Goal: Task Accomplishment & Management: Use online tool/utility

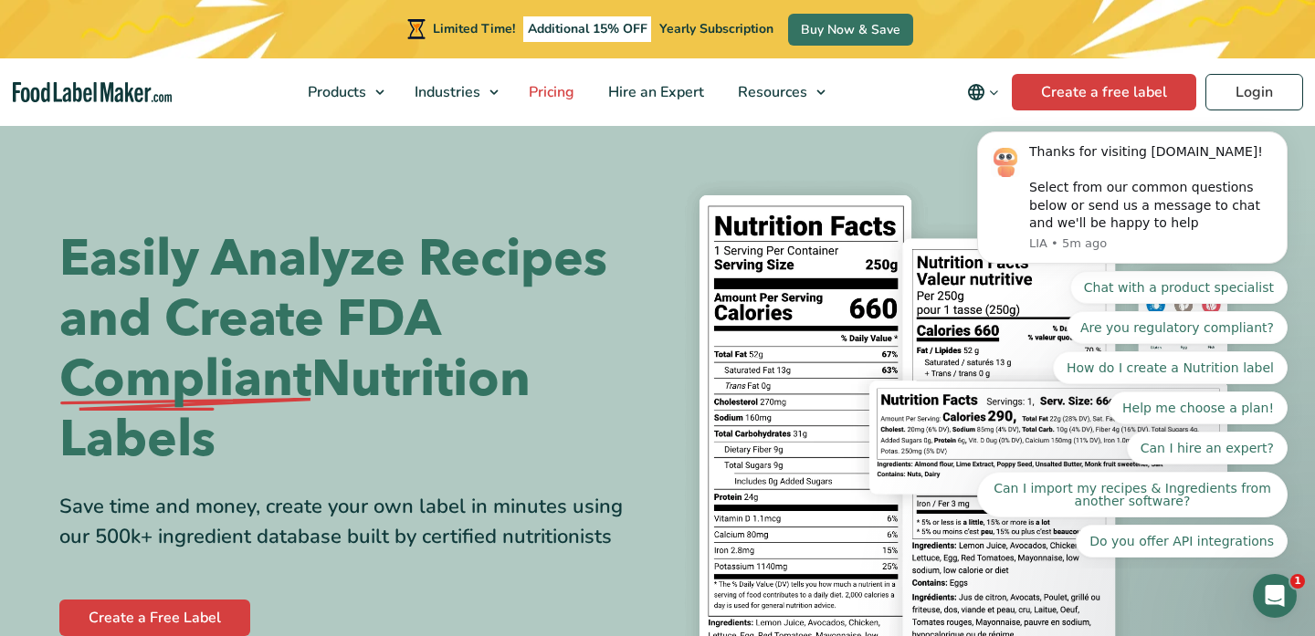
click at [569, 93] on span "Pricing" at bounding box center [549, 92] width 53 height 20
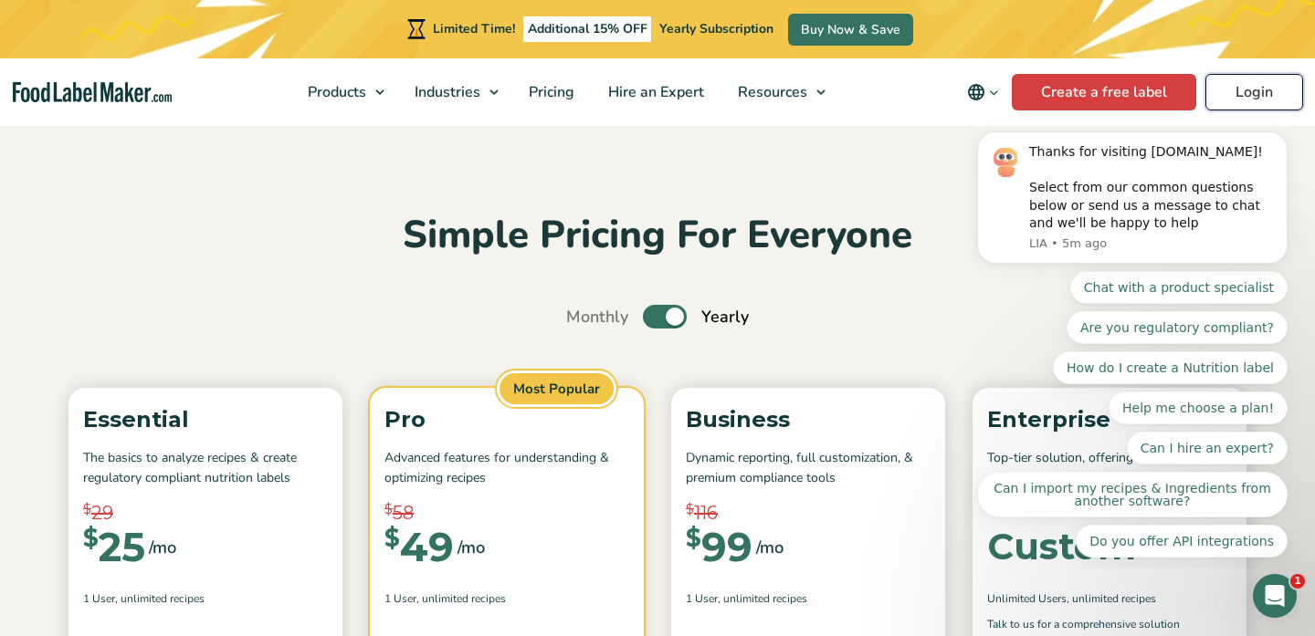
click at [1247, 96] on link "Login" at bounding box center [1254, 92] width 98 height 37
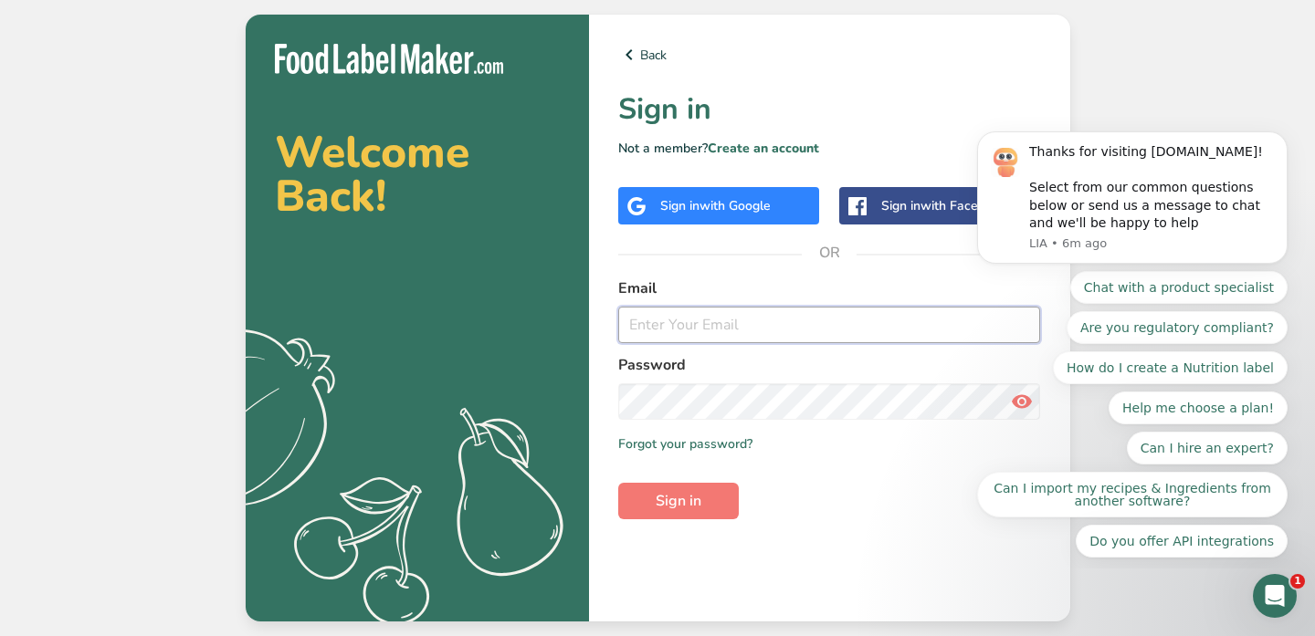
type input "[EMAIL_ADDRESS][DOMAIN_NAME]"
click at [678, 510] on span "Sign in" at bounding box center [679, 501] width 46 height 22
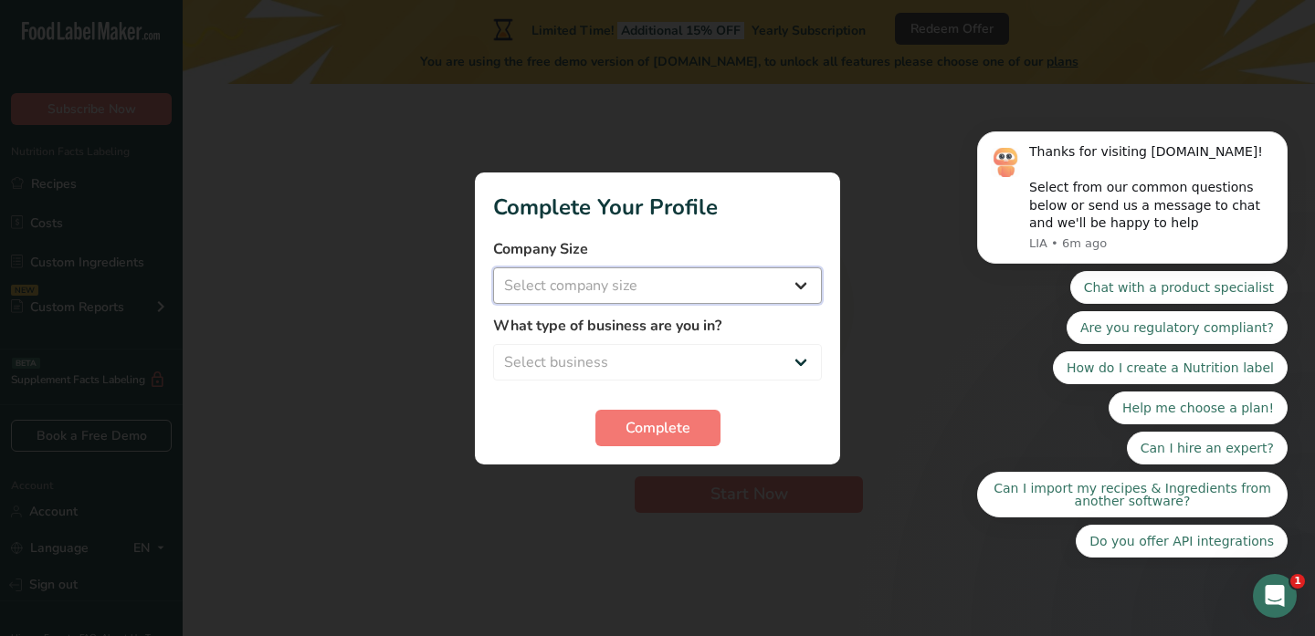
click at [633, 284] on select "Select company size Fewer than 10 Employees 10 to 50 Employees 51 to 500 Employ…" at bounding box center [657, 286] width 329 height 37
select select "1"
click at [493, 268] on select "Select company size Fewer than 10 Employees 10 to 50 Employees 51 to 500 Employ…" at bounding box center [657, 286] width 329 height 37
click at [606, 350] on select "Select business Packaged Food Manufacturer Restaurant & Cafe Bakery Meal Plans …" at bounding box center [657, 362] width 329 height 37
select select "8"
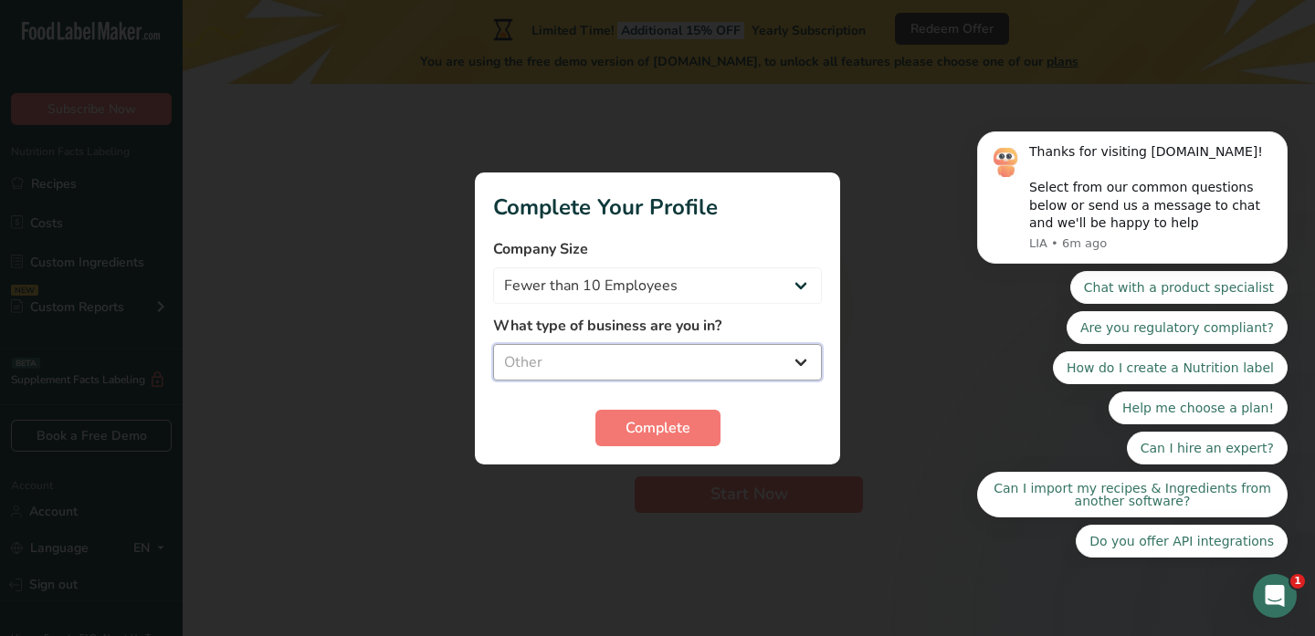
click at [493, 344] on select "Select business Packaged Food Manufacturer Restaurant & Cafe Bakery Meal Plans …" at bounding box center [657, 362] width 329 height 37
click at [687, 438] on button "Complete" at bounding box center [657, 428] width 125 height 37
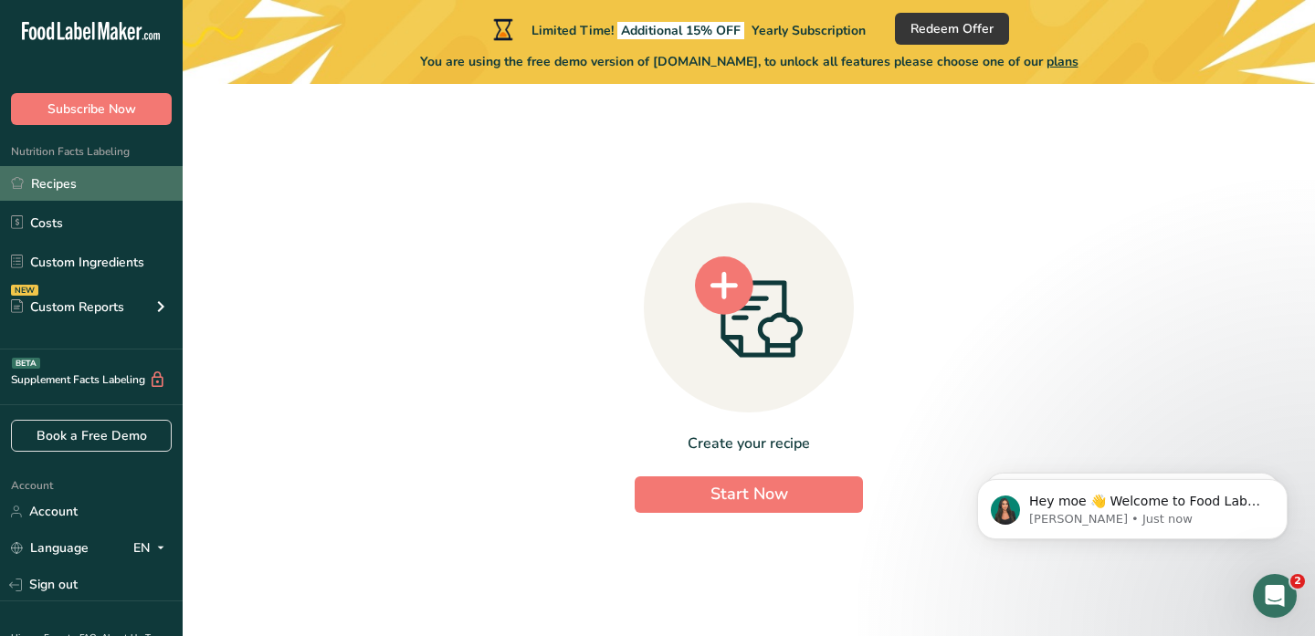
click at [56, 189] on link "Recipes" at bounding box center [91, 183] width 183 height 35
